Goal: Task Accomplishment & Management: Manage account settings

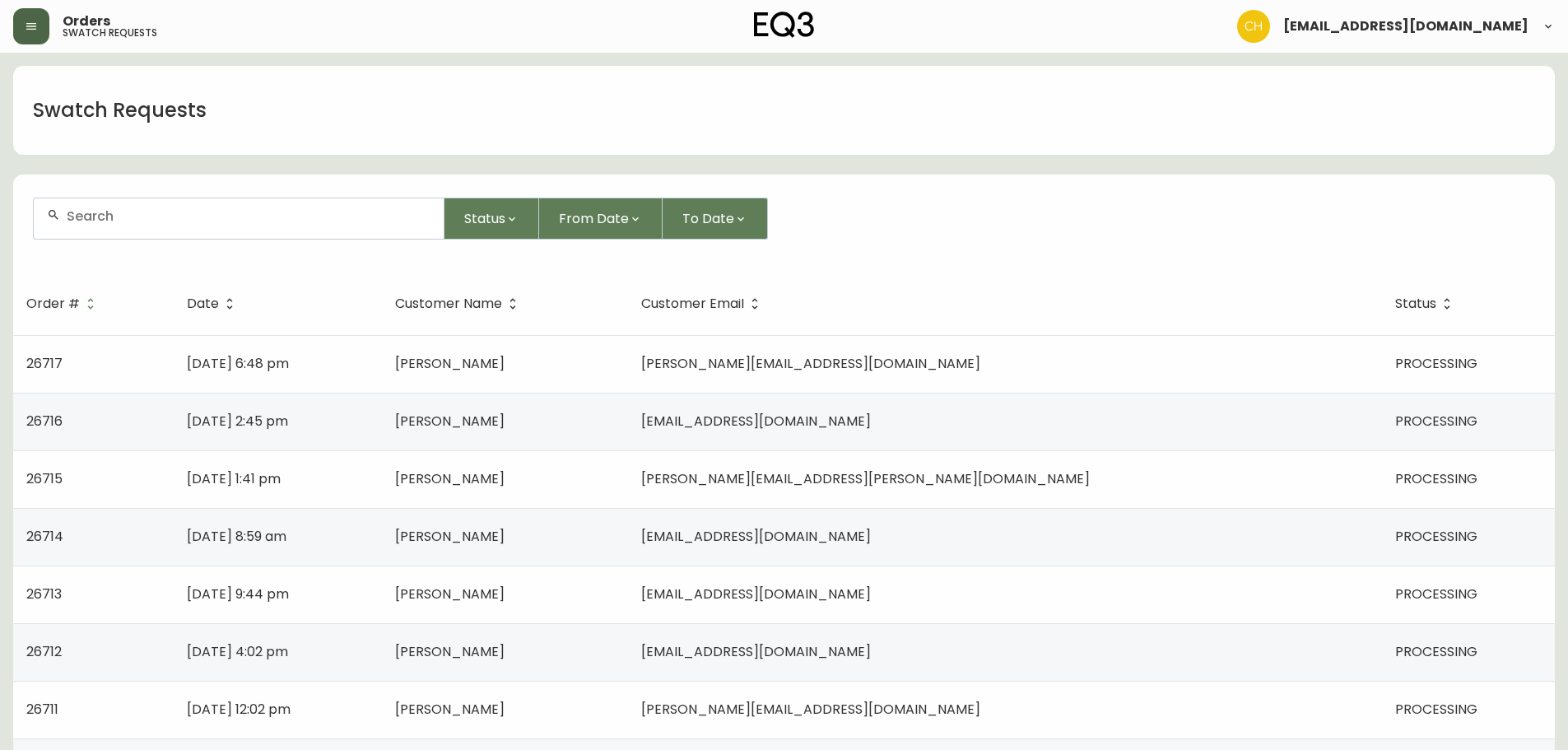
click at [35, 28] on icon "button" at bounding box center [31, 25] width 13 height 13
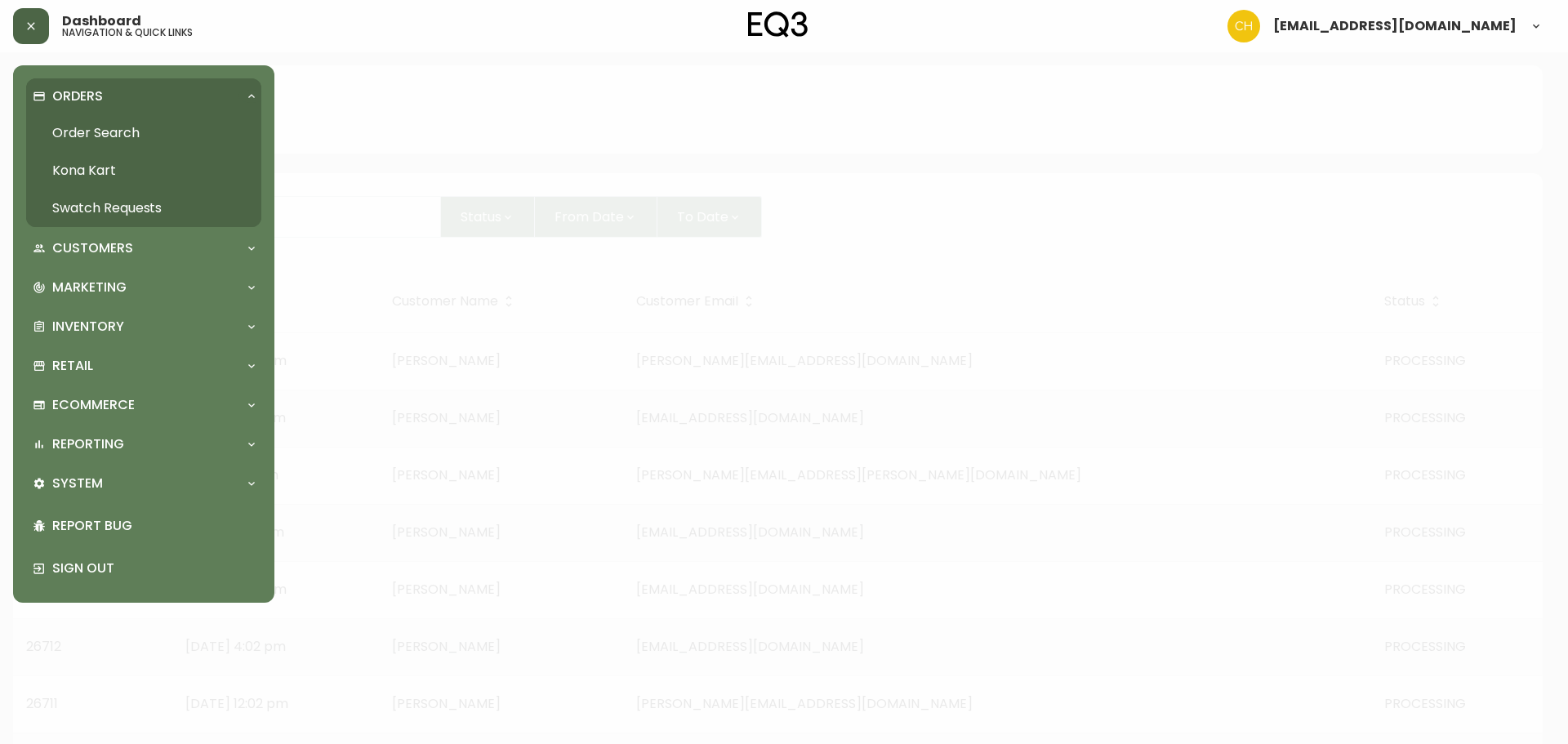
click at [87, 134] on link "Order Search" at bounding box center [144, 132] width 235 height 37
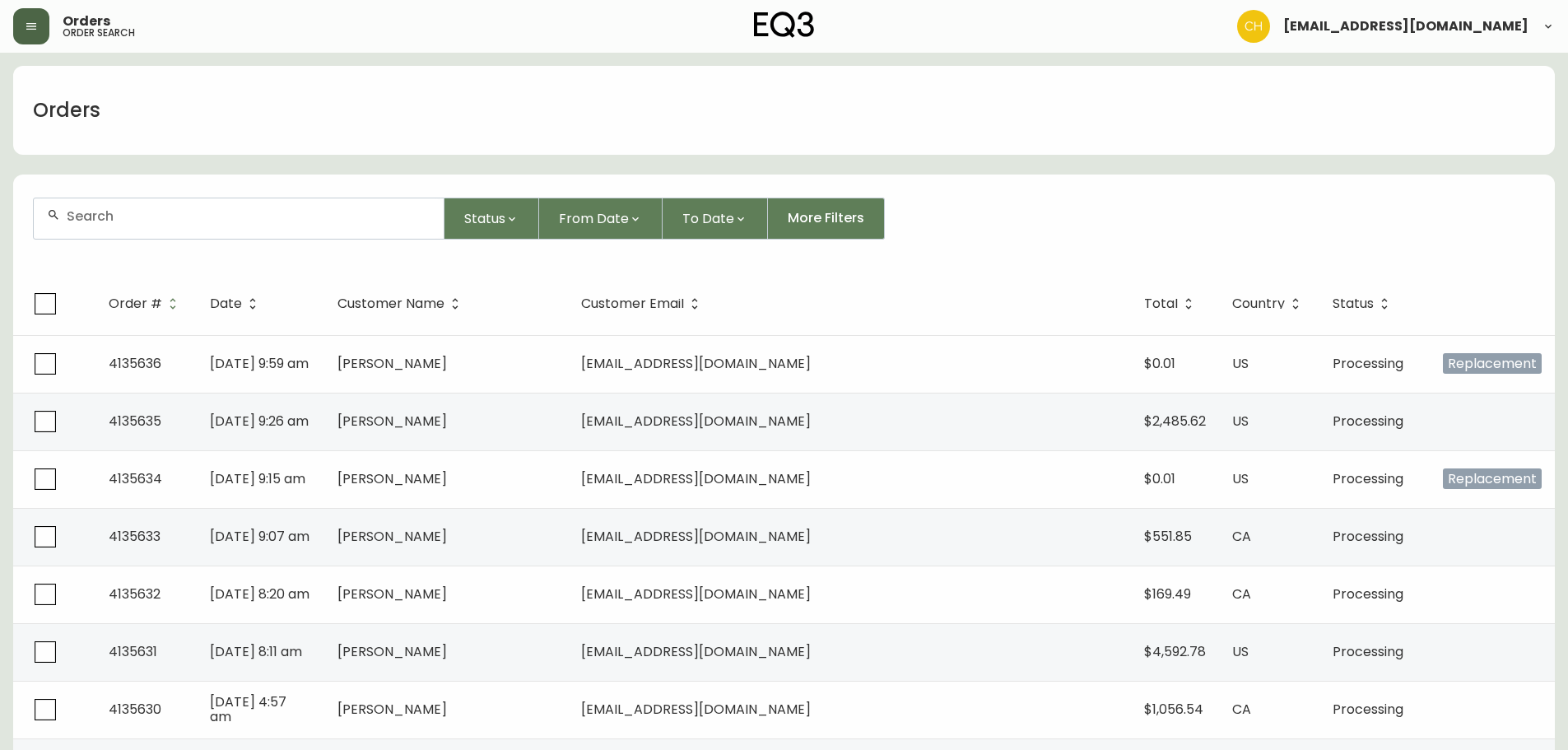
click at [133, 208] on input "text" at bounding box center [249, 216] width 364 height 16
type input "4135633"
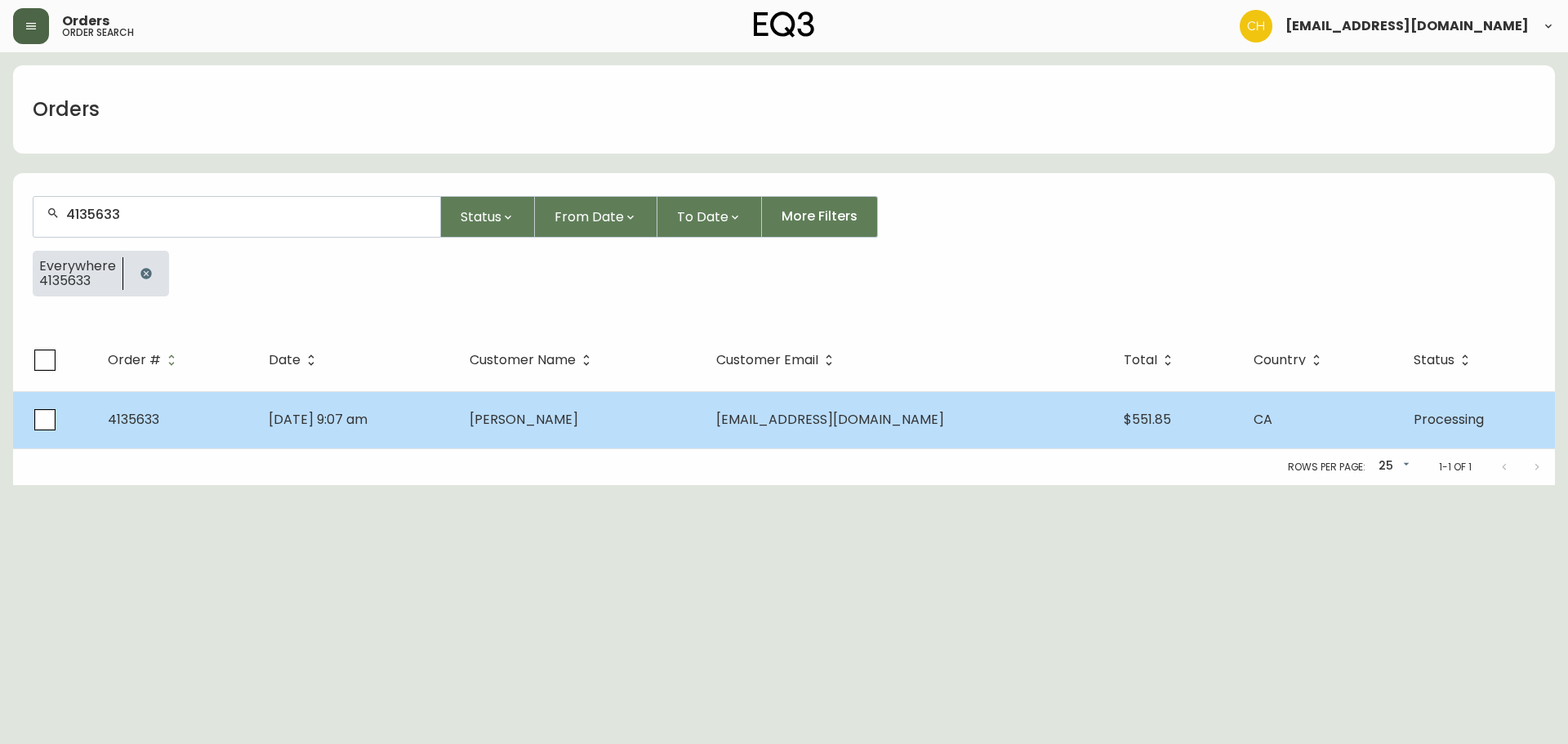
click at [479, 433] on td "[PERSON_NAME]" at bounding box center [580, 420] width 247 height 57
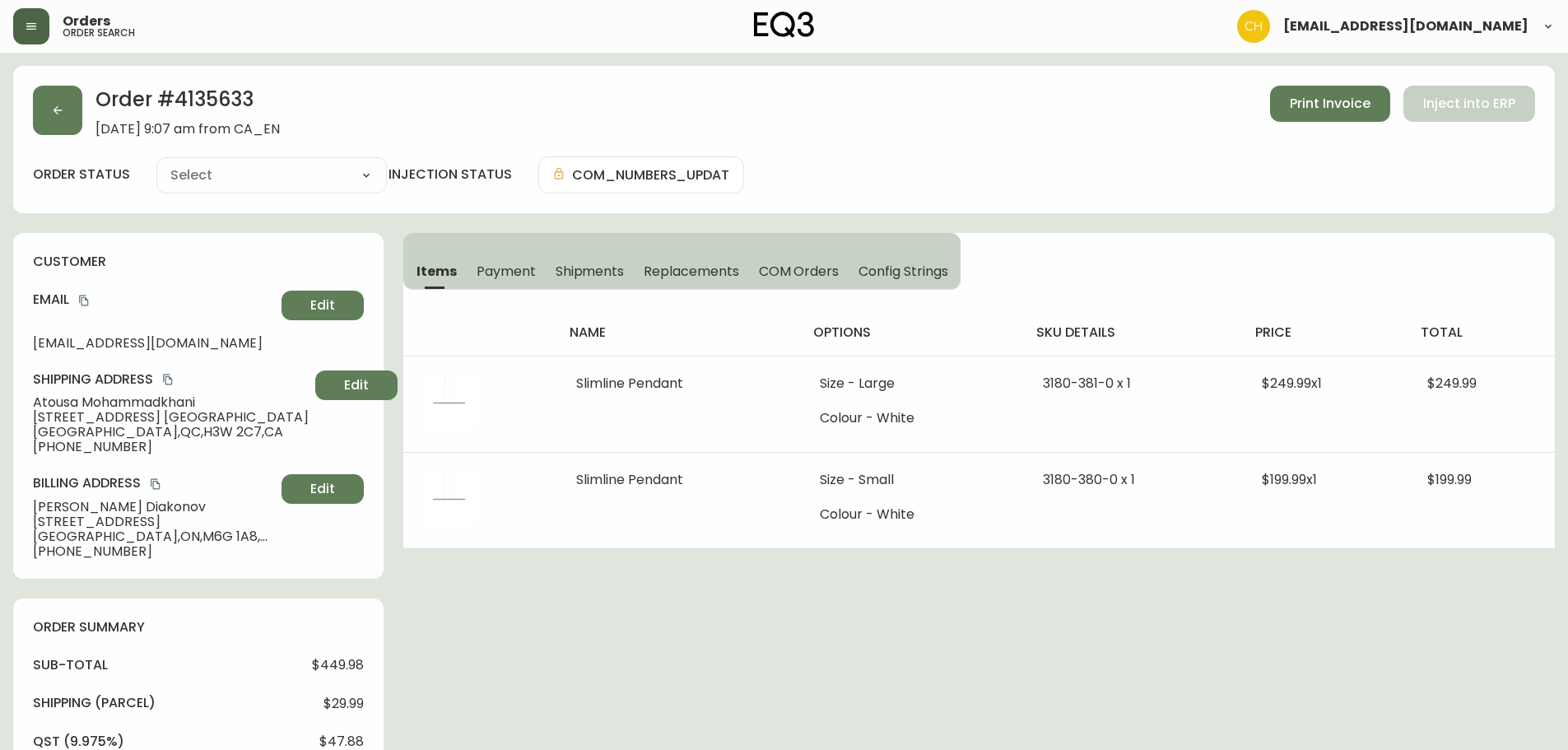
type input "Processing"
select select "PROCESSING"
click at [69, 117] on button "button" at bounding box center [57, 110] width 49 height 49
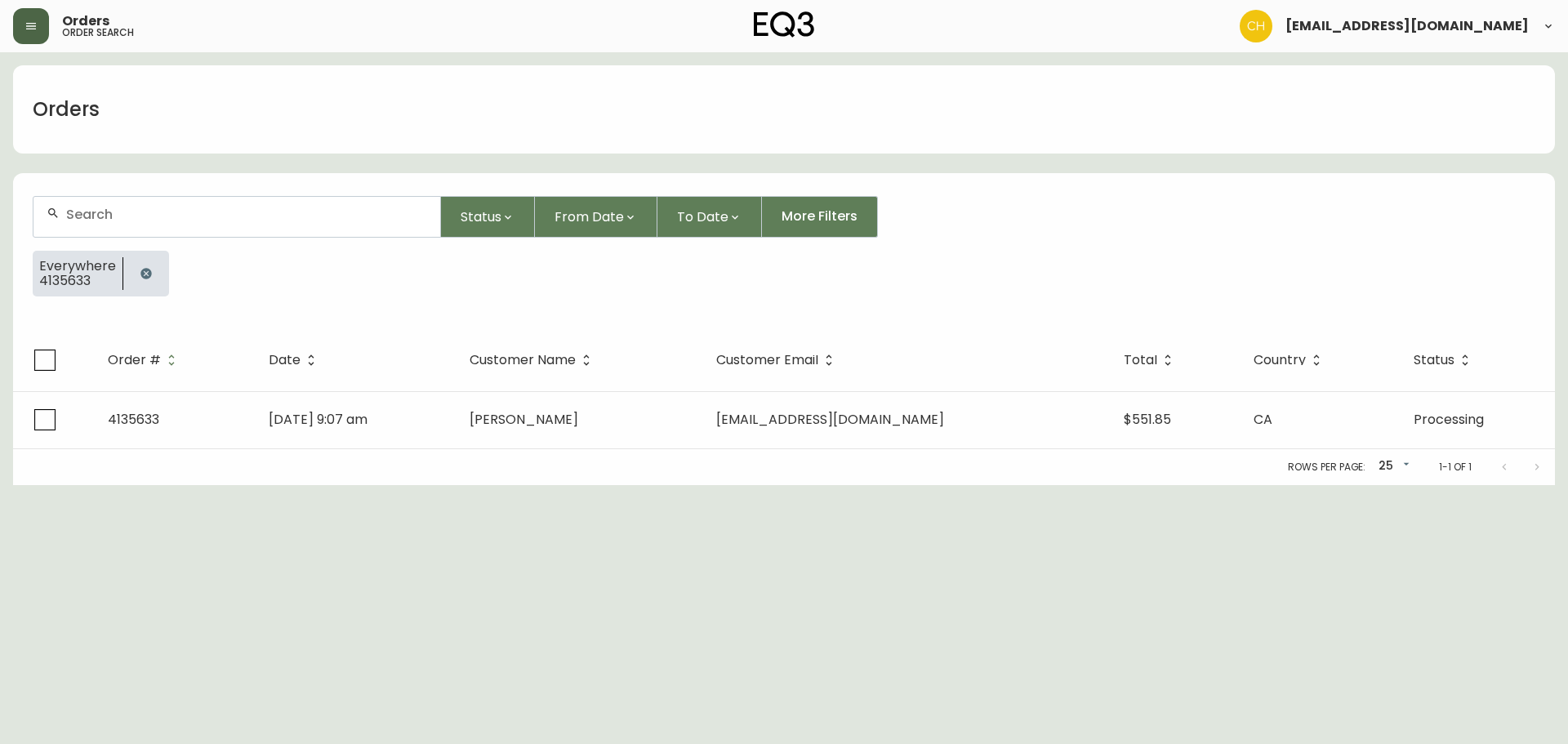
click at [89, 212] on input "text" at bounding box center [247, 214] width 361 height 16
type input "4135634"
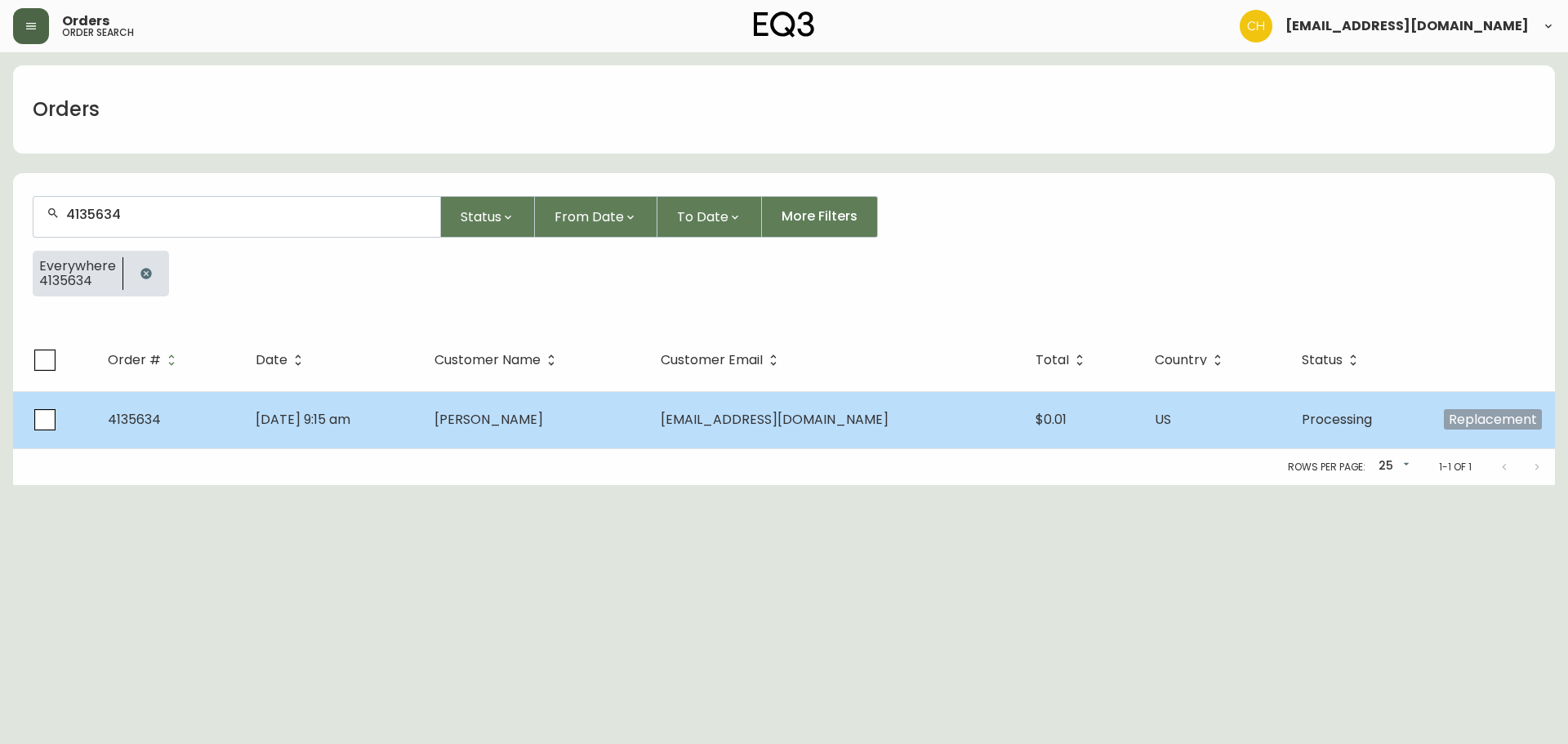
click at [591, 421] on td "[PERSON_NAME]" at bounding box center [535, 420] width 227 height 57
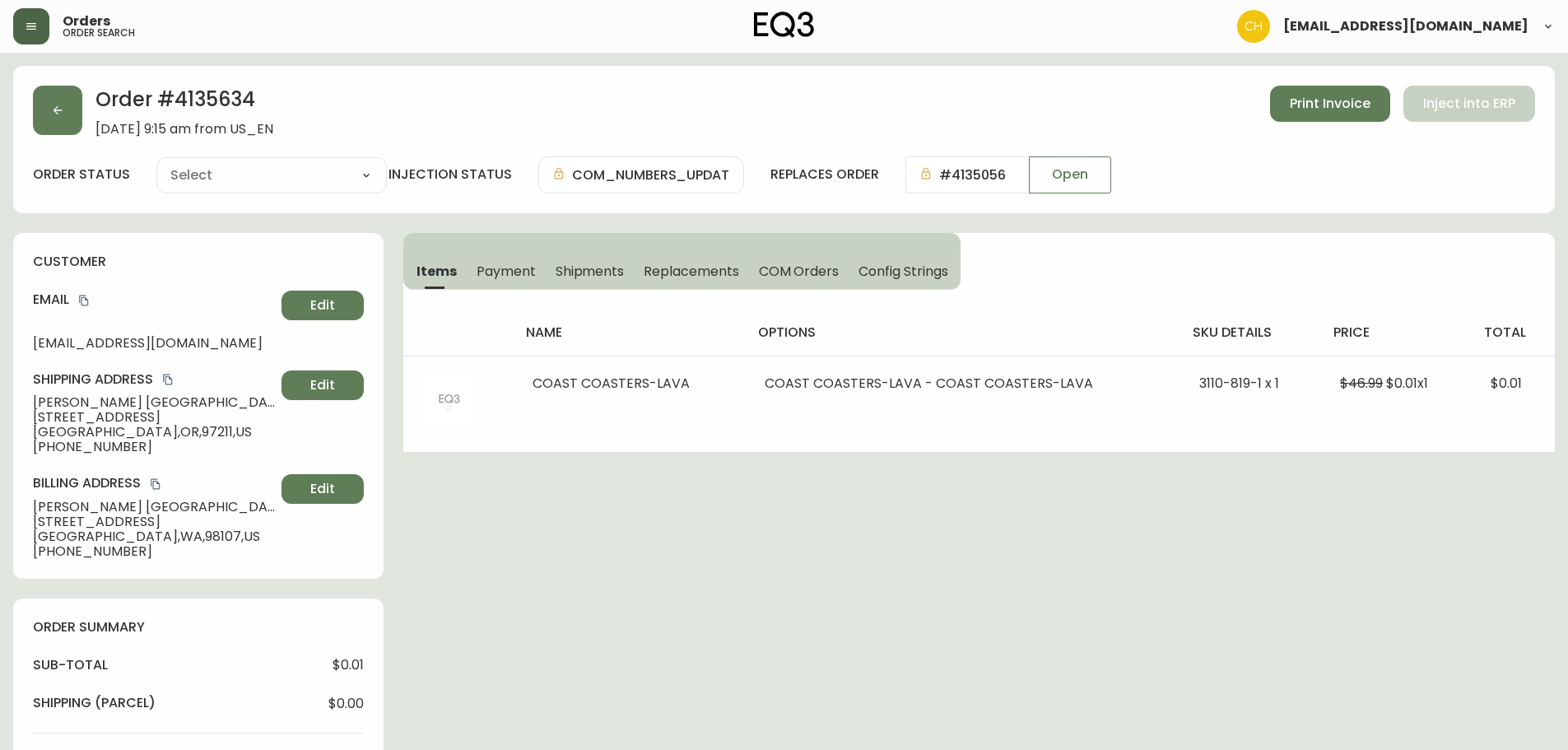
type input "Processing"
select select "PROCESSING"
